Goal: Check status: Check status

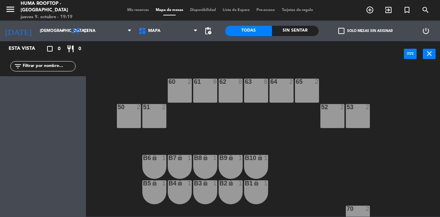
click at [39, 34] on input "[DEMOGRAPHIC_DATA] 4 dic." at bounding box center [63, 31] width 55 height 12
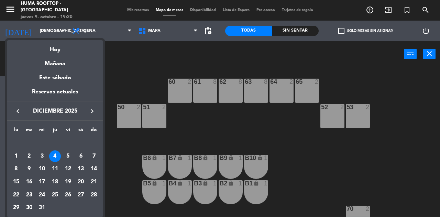
click at [55, 170] on div "11" at bounding box center [55, 169] width 12 height 12
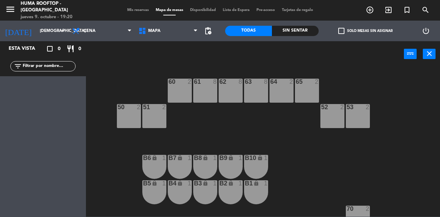
click at [47, 32] on input "[DEMOGRAPHIC_DATA] 11 dic." at bounding box center [63, 31] width 55 height 12
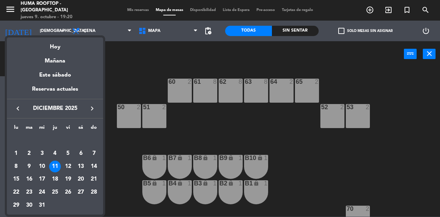
click at [14, 110] on icon "keyboard_arrow_left" at bounding box center [18, 108] width 8 height 8
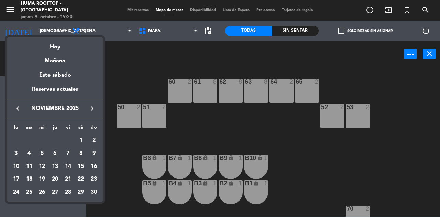
click at [12, 113] on button "keyboard_arrow_left" at bounding box center [18, 108] width 12 height 9
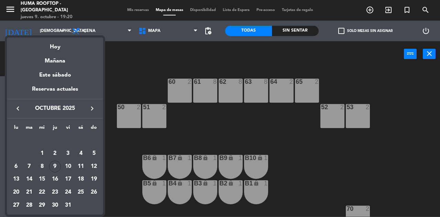
click at [52, 164] on div "9" at bounding box center [55, 167] width 12 height 12
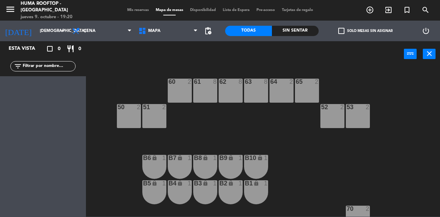
type input "[DEMOGRAPHIC_DATA] [DATE]"
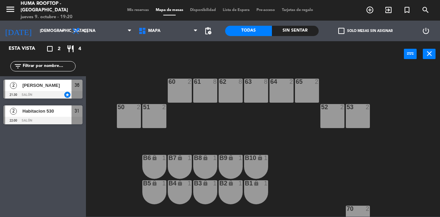
click at [26, 89] on span "[PERSON_NAME]" at bounding box center [46, 85] width 49 height 7
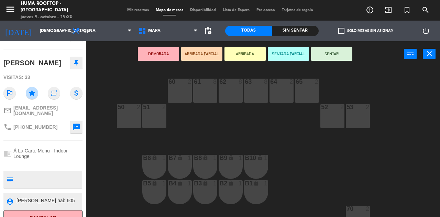
scroll to position [67, 0]
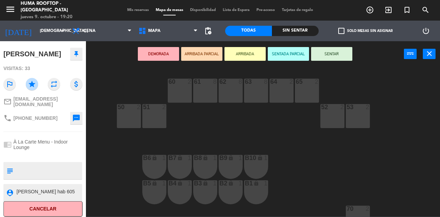
click at [399, 81] on div "61 8 62 8 63 8 60 2 64 2 65 2 50 2 51 2 52 2 53 2 B6 lock 1 B7 lock 1 B8 lock 1…" at bounding box center [264, 142] width 349 height 150
